Goal: Check status: Check status

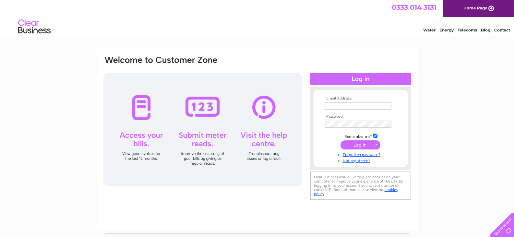
type input "accounts@hewerwhitetrust.org"
click at [357, 146] on input "submit" at bounding box center [360, 144] width 40 height 9
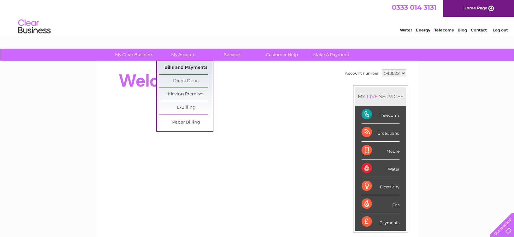
click at [190, 64] on link "Bills and Payments" at bounding box center [185, 67] width 53 height 13
